Goal: Task Accomplishment & Management: Manage account settings

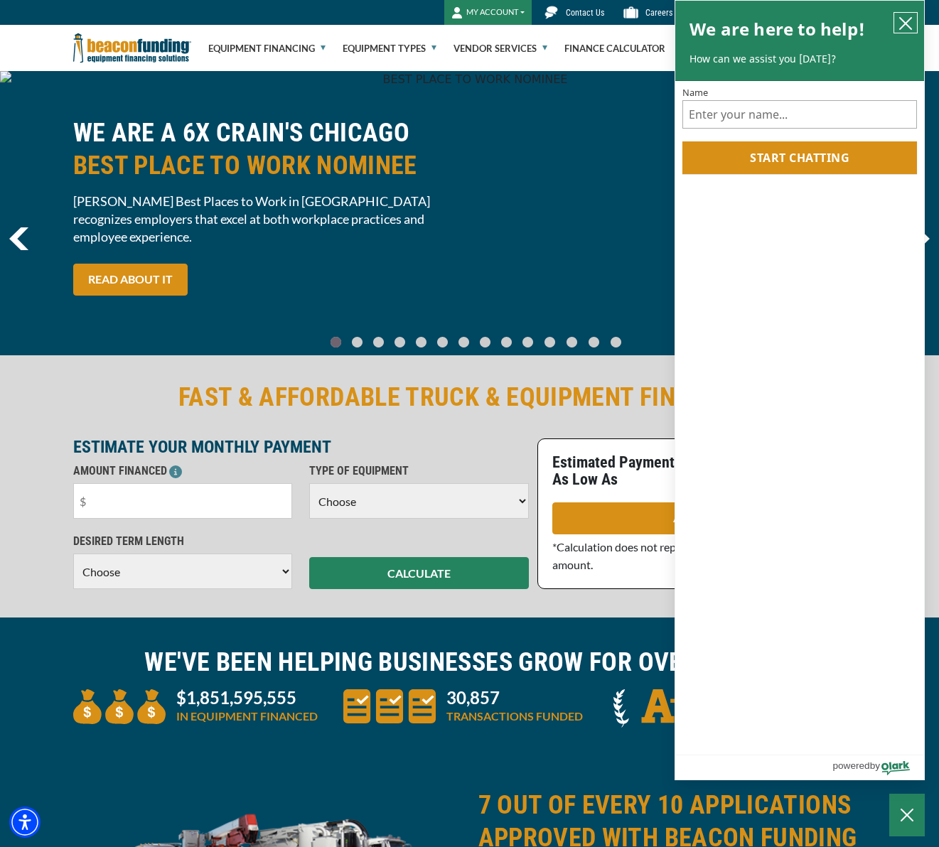
drag, startPoint x: 905, startPoint y: 20, endPoint x: 781, endPoint y: 50, distance: 128.1
click at [905, 21] on icon "close chatbox" at bounding box center [906, 23] width 14 height 14
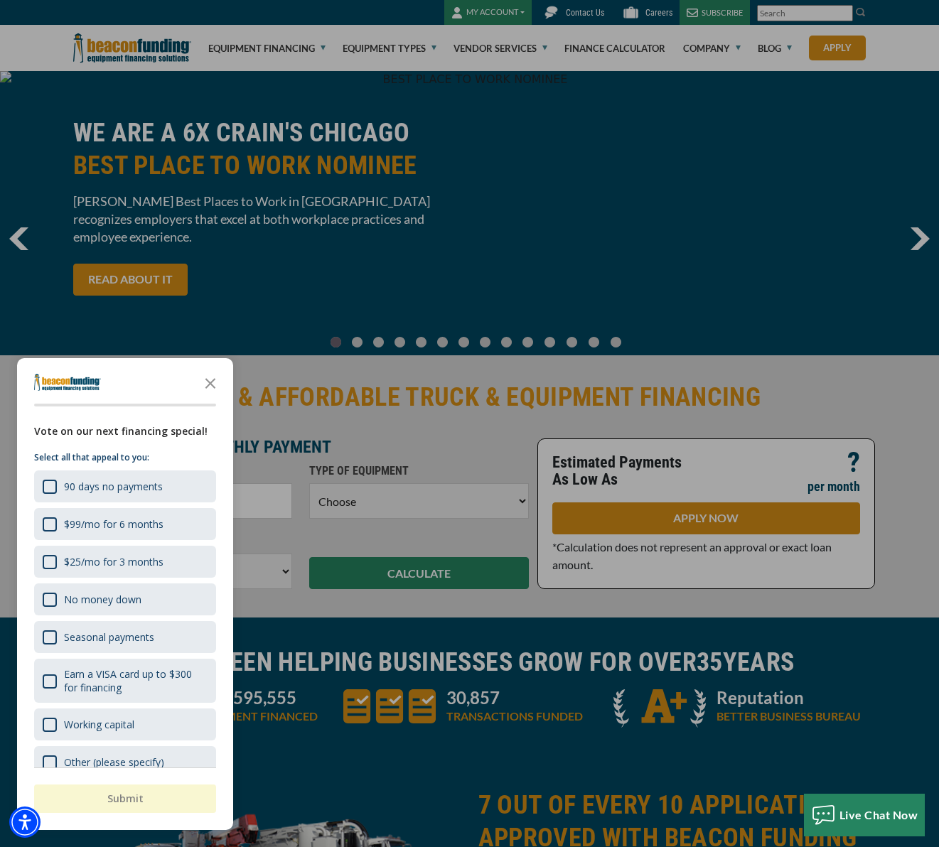
click at [513, 10] on div "button" at bounding box center [469, 423] width 939 height 847
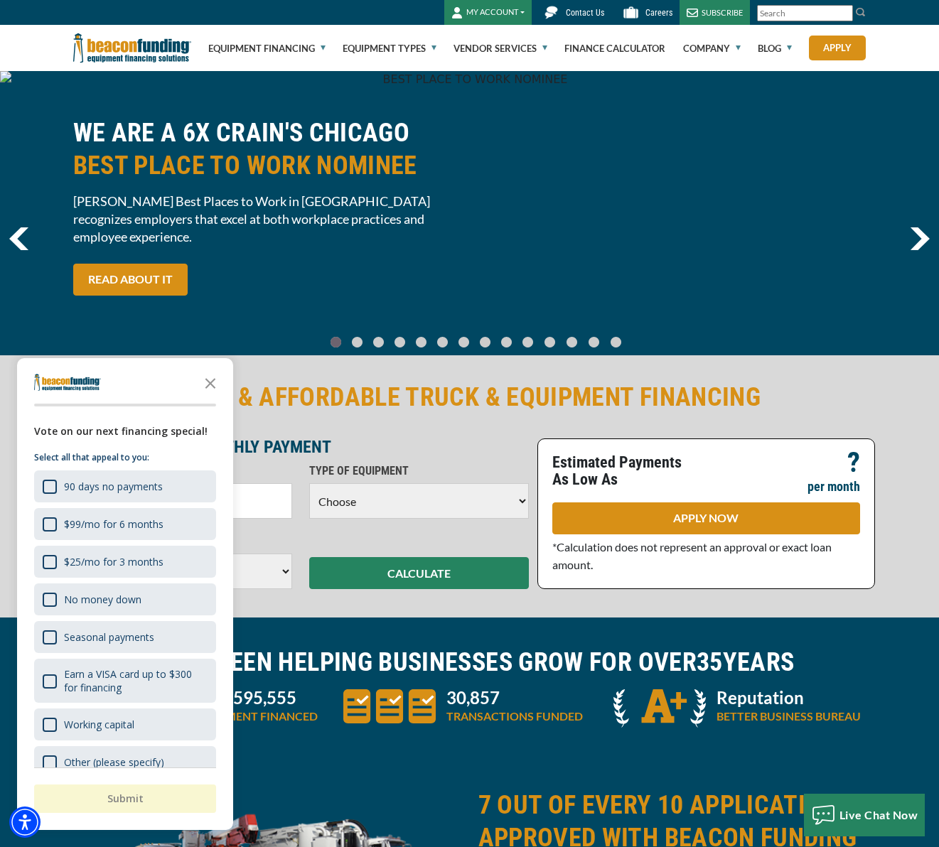
click at [513, 11] on button "MY ACCOUNT" at bounding box center [487, 12] width 87 height 25
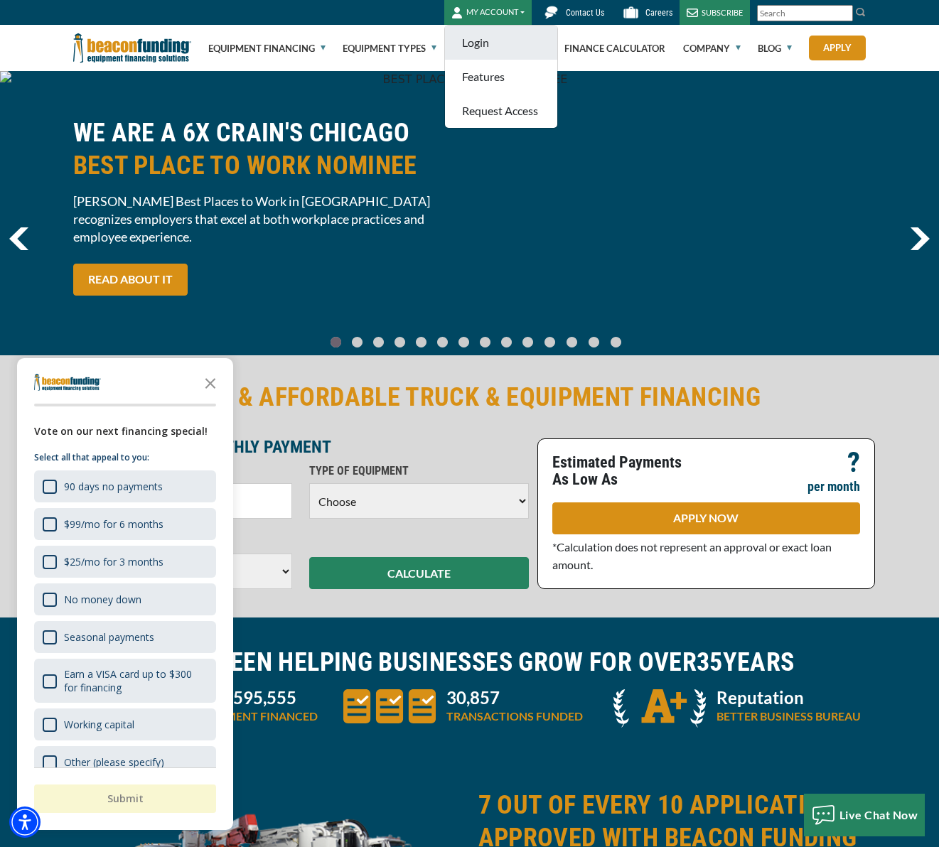
click at [508, 43] on link "Login" at bounding box center [501, 43] width 112 height 34
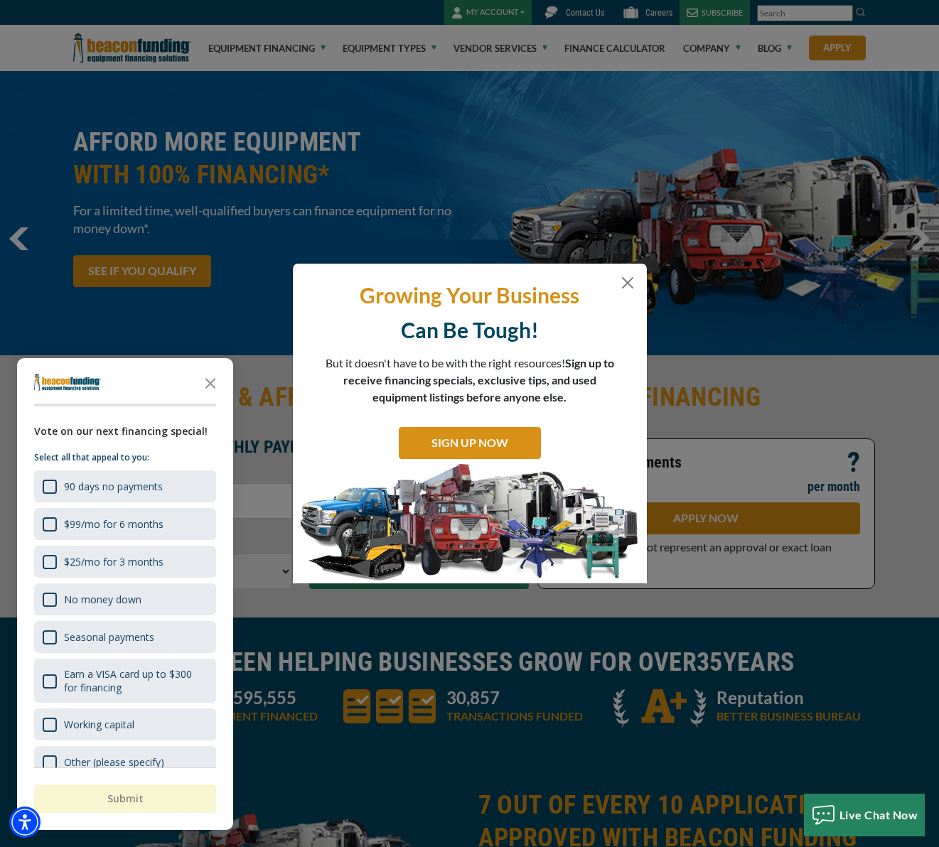
click at [832, 129] on div "Growing Your Business Can Be Tough! But it doesn't have to be with the right re…" at bounding box center [469, 423] width 939 height 847
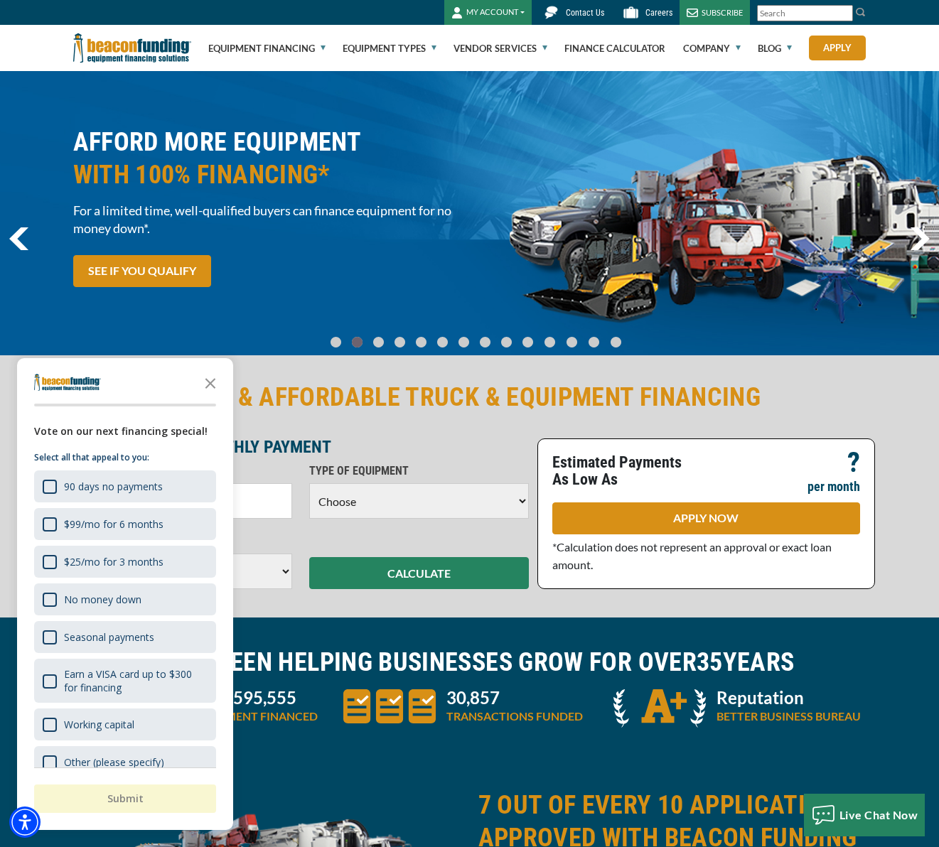
click at [493, 12] on button "MY ACCOUNT" at bounding box center [487, 12] width 87 height 25
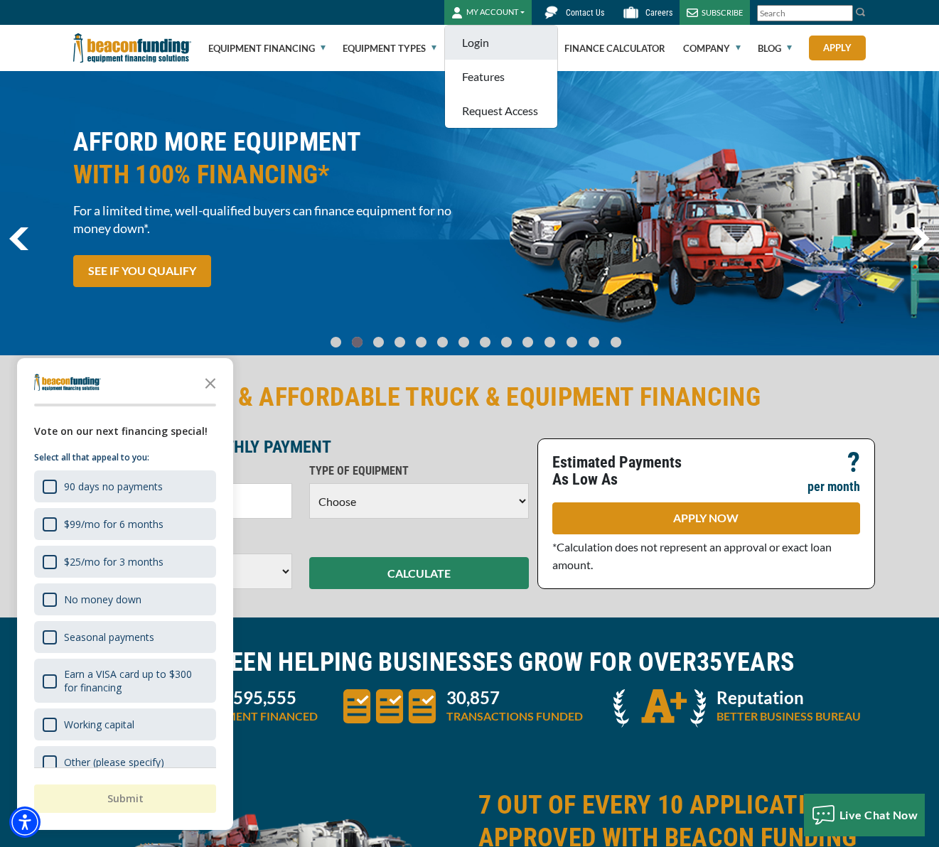
click at [488, 43] on link "Login" at bounding box center [501, 43] width 112 height 34
